Goal: Entertainment & Leisure: Consume media (video, audio)

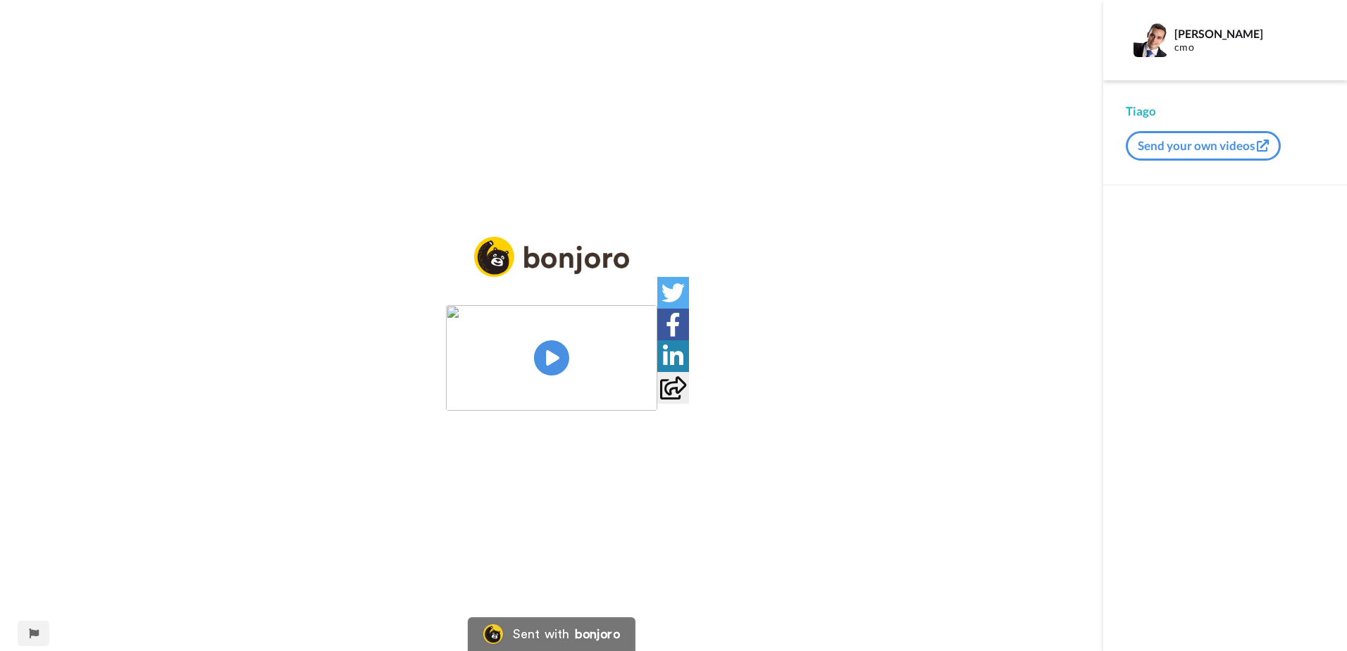
click at [563, 361] on img at bounding box center [551, 358] width 211 height 106
click at [647, 394] on div at bounding box center [637, 383] width 20 height 20
click at [644, 391] on img at bounding box center [637, 384] width 14 height 14
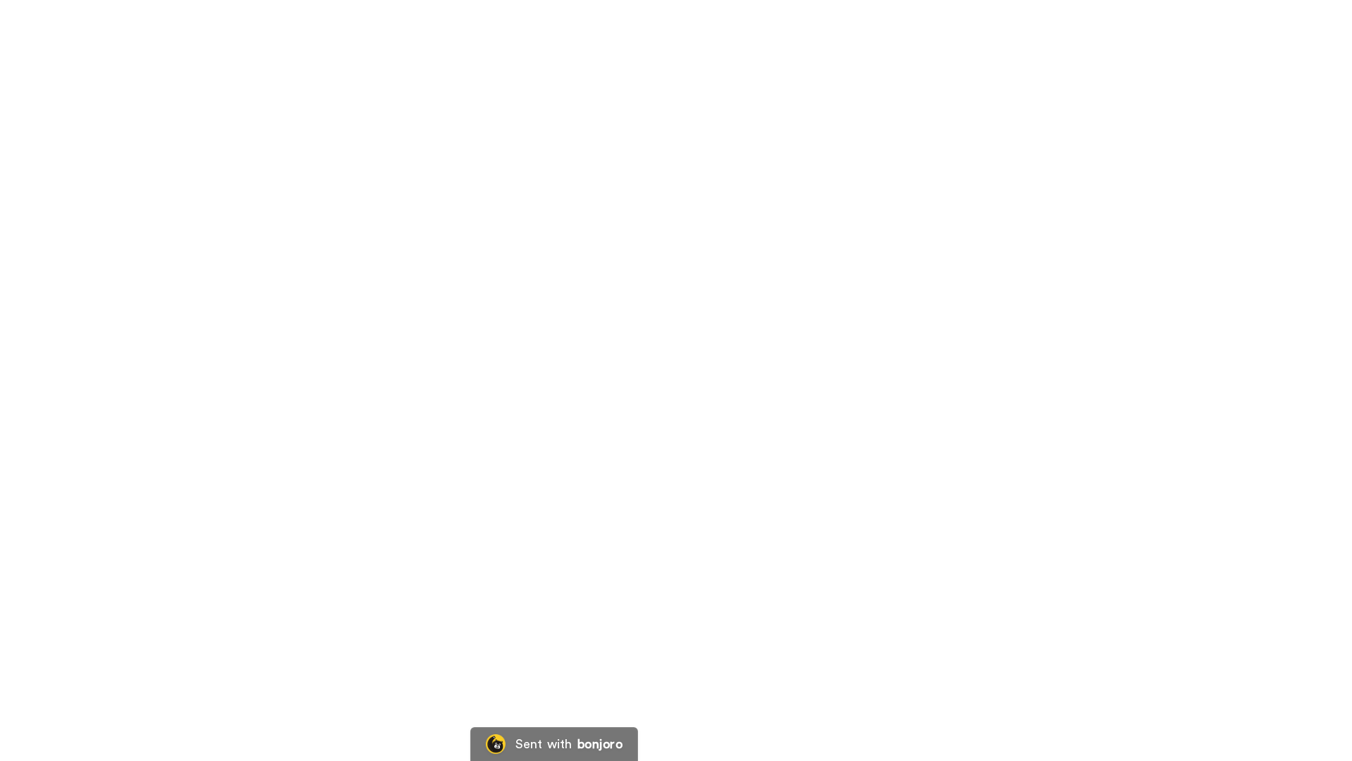
click at [584, 433] on video at bounding box center [676, 380] width 1352 height 761
drag, startPoint x: 785, startPoint y: 410, endPoint x: 627, endPoint y: 394, distance: 158.5
click at [627, 394] on video at bounding box center [676, 380] width 1352 height 761
click at [640, 310] on video at bounding box center [676, 380] width 1352 height 761
click at [637, 411] on video at bounding box center [676, 380] width 1352 height 761
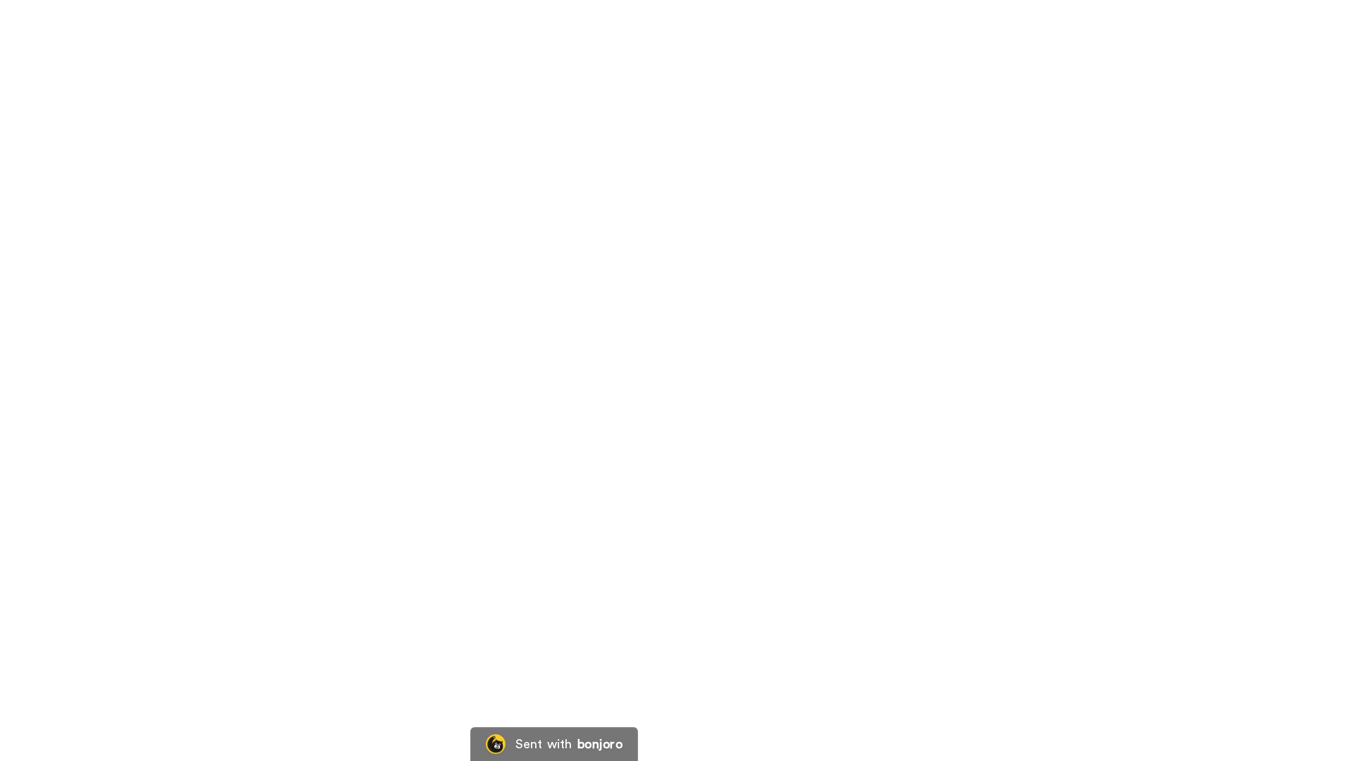
click at [473, 294] on video at bounding box center [676, 380] width 1352 height 761
click at [592, 265] on video at bounding box center [676, 380] width 1352 height 761
click at [659, 506] on video at bounding box center [676, 380] width 1352 height 761
click at [594, 530] on video at bounding box center [676, 380] width 1352 height 761
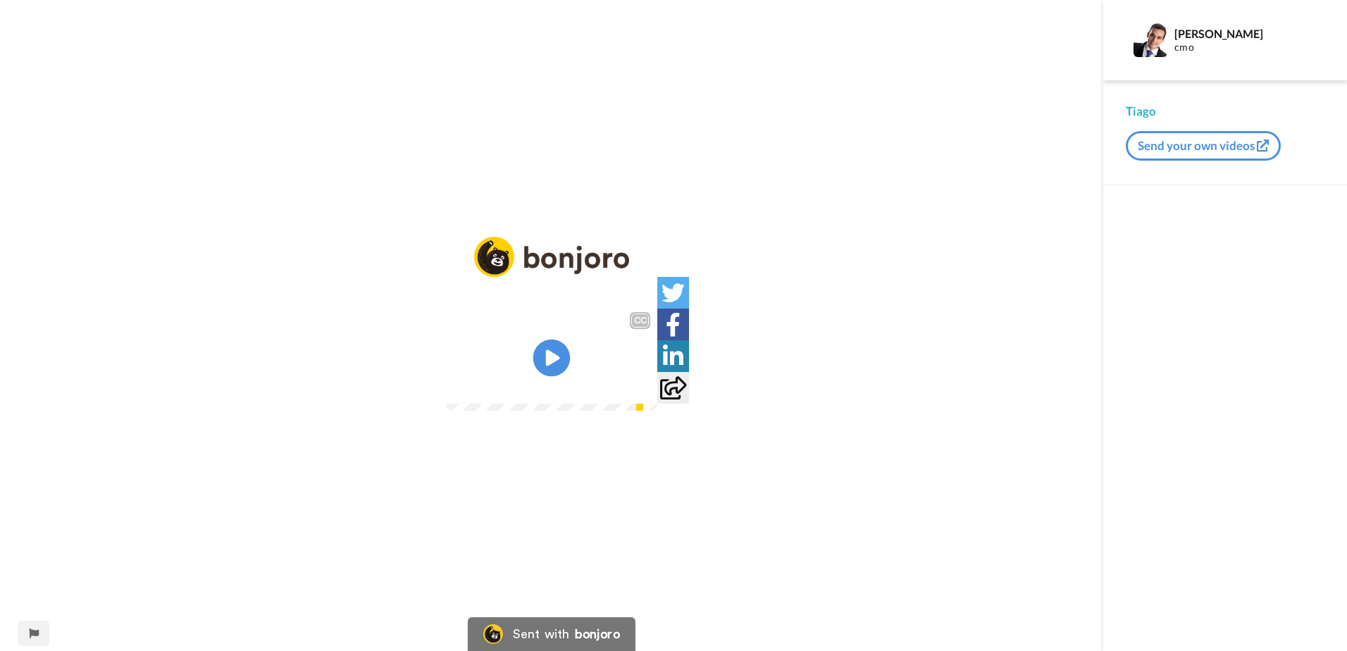
click at [559, 356] on icon at bounding box center [551, 357] width 37 height 37
click at [645, 391] on img at bounding box center [637, 383] width 15 height 15
click at [544, 355] on img at bounding box center [551, 358] width 211 height 106
click at [645, 391] on img at bounding box center [637, 383] width 15 height 15
